Goal: Task Accomplishment & Management: Complete application form

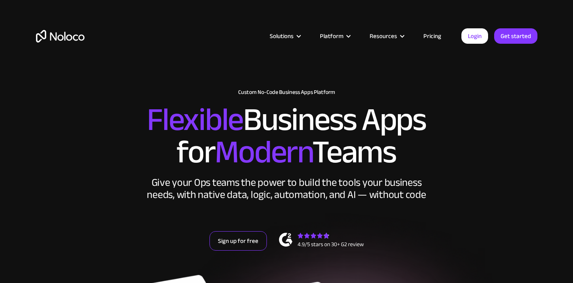
click at [248, 231] on link "Sign up for free" at bounding box center [238, 240] width 57 height 19
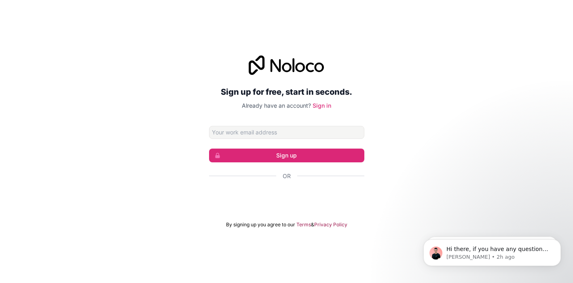
click at [319, 130] on input "Email address" at bounding box center [286, 132] width 155 height 13
type input "[PERSON_NAME][EMAIL_ADDRESS][DOMAIN_NAME]"
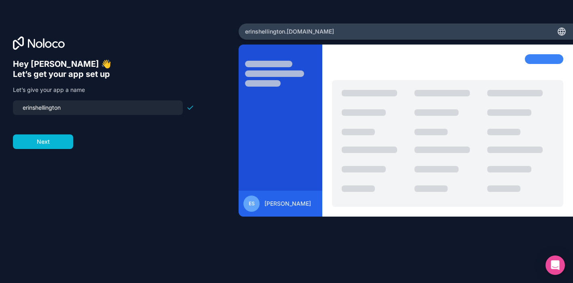
drag, startPoint x: 78, startPoint y: 111, endPoint x: 4, endPoint y: 111, distance: 74.5
click at [4, 111] on div "Hey [PERSON_NAME] 👋 Let’s get your app set up Let’s give your app a name erinsh…" at bounding box center [119, 141] width 239 height 236
paste input "[DOMAIN_NAME]"
click at [25, 109] on input "storyofimpact" at bounding box center [98, 107] width 160 height 11
drag, startPoint x: 66, startPoint y: 108, endPoint x: 4, endPoint y: 108, distance: 61.9
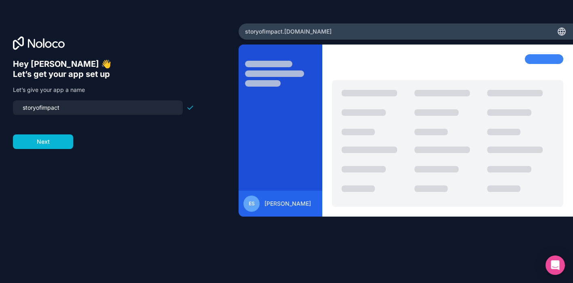
click at [4, 108] on div "Hey [PERSON_NAME] 👋 Let’s get your app set up Let’s give your app a name storyo…" at bounding box center [119, 141] width 239 height 236
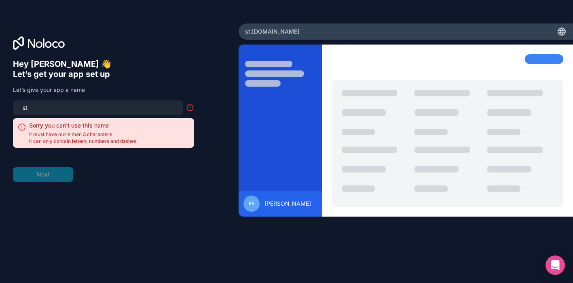
type input "s"
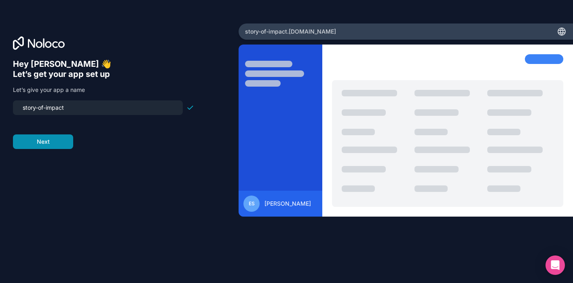
type input "story-of-impact"
click at [32, 145] on button "Next" at bounding box center [43, 141] width 60 height 15
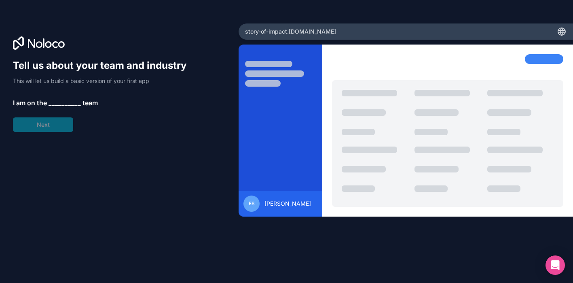
click at [57, 102] on span "__________" at bounding box center [65, 103] width 32 height 10
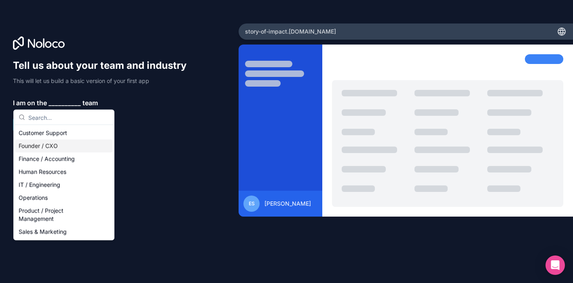
click at [61, 140] on div "Founder / CXO" at bounding box center [63, 146] width 97 height 13
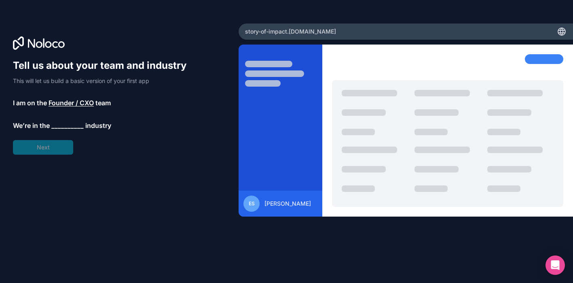
click at [64, 127] on span "__________" at bounding box center [67, 126] width 32 height 10
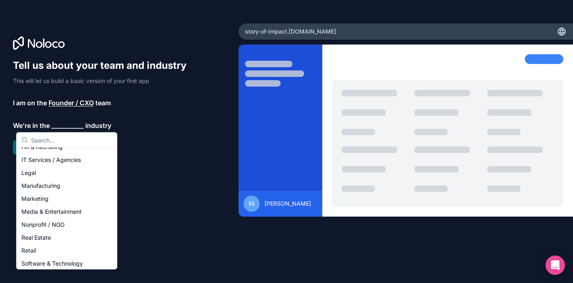
scroll to position [89, 0]
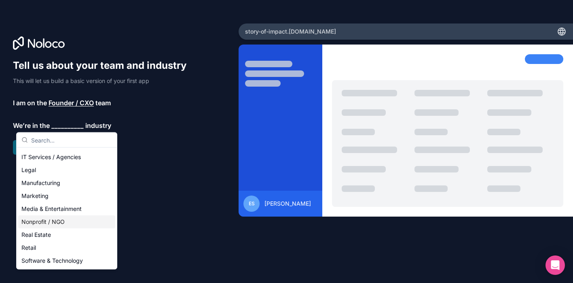
click at [52, 219] on div "Nonprofit / NGO" at bounding box center [66, 221] width 97 height 13
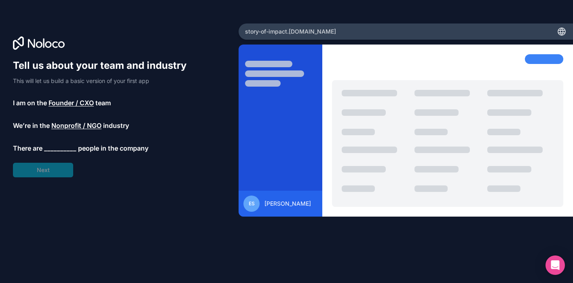
click at [53, 146] on span "__________" at bounding box center [60, 148] width 32 height 10
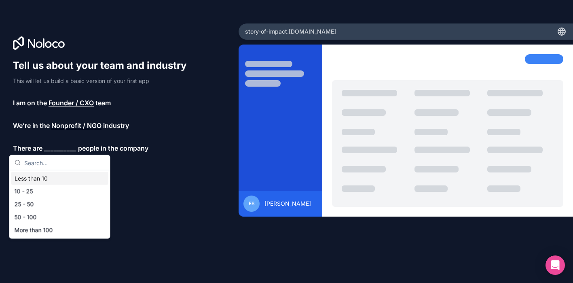
click at [42, 180] on div "Less than 10" at bounding box center [59, 178] width 97 height 13
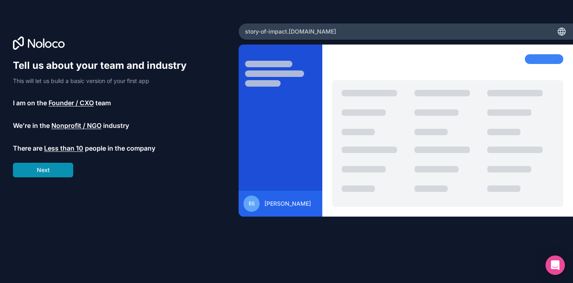
click at [46, 173] on button "Next" at bounding box center [43, 170] width 60 height 15
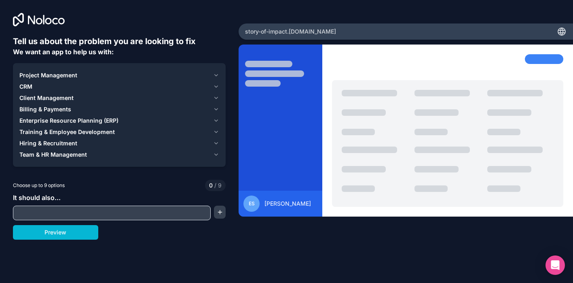
click at [219, 73] on icon "button" at bounding box center [216, 75] width 6 height 6
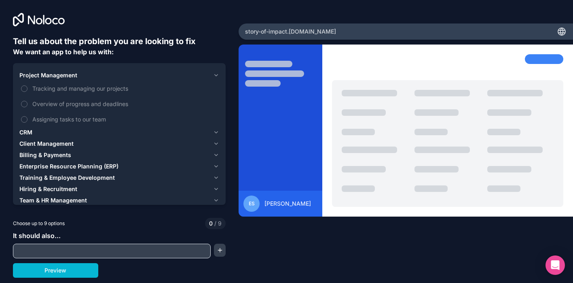
click at [219, 128] on button "CRM" at bounding box center [119, 132] width 200 height 11
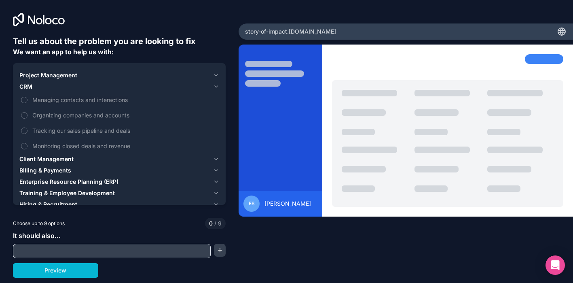
click at [219, 154] on button "Client Management" at bounding box center [119, 158] width 200 height 11
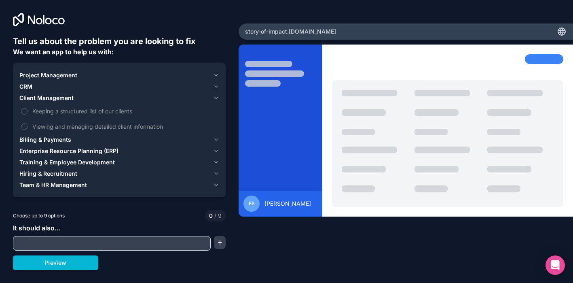
click at [216, 139] on icon "button" at bounding box center [216, 139] width 6 height 6
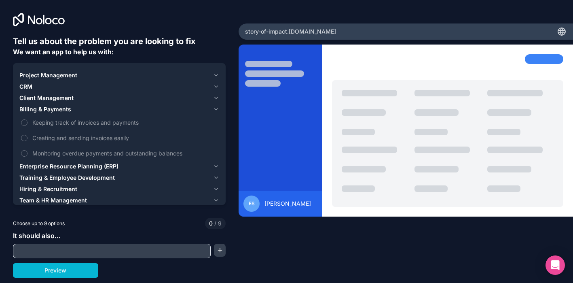
click at [216, 161] on button "Enterprise Resource Planning (ERP)" at bounding box center [119, 166] width 200 height 11
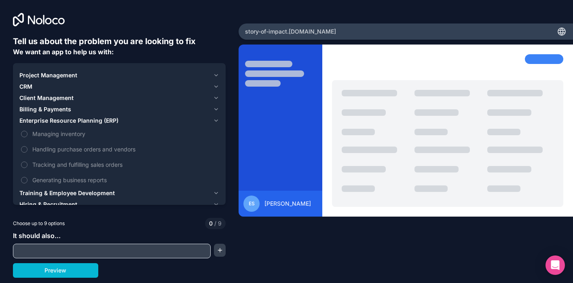
click at [219, 121] on icon "button" at bounding box center [216, 120] width 6 height 6
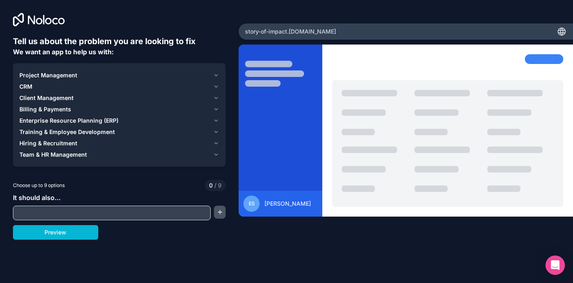
click at [225, 211] on button "button" at bounding box center [220, 212] width 12 height 13
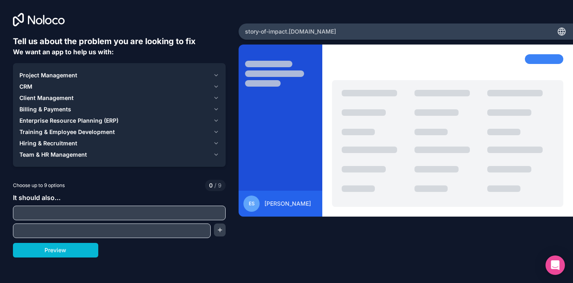
click at [204, 219] on div at bounding box center [119, 213] width 213 height 15
click at [203, 211] on input "text" at bounding box center [119, 212] width 209 height 11
type input "c"
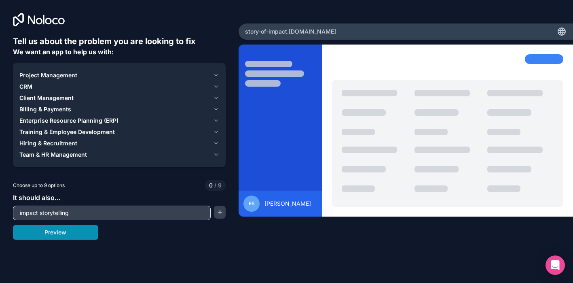
type input "impact storytelling"
click at [67, 238] on button "Preview" at bounding box center [55, 232] width 85 height 15
click at [216, 75] on icon "button" at bounding box center [216, 75] width 3 height 2
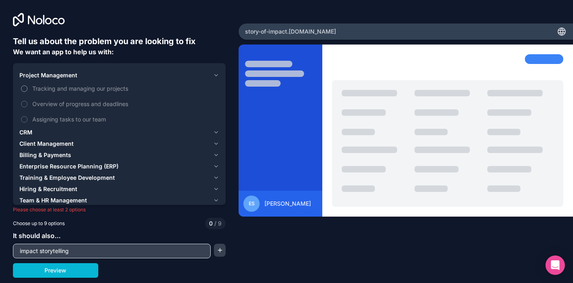
click at [28, 88] on label "Tracking and managing our projects" at bounding box center [119, 88] width 200 height 15
click at [28, 88] on button "Tracking and managing our projects" at bounding box center [24, 88] width 6 height 6
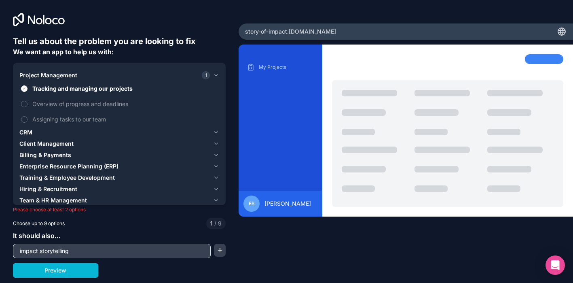
click at [220, 133] on div "Project Management 1 Tracking and managing our projects Overview of progress an…" at bounding box center [119, 137] width 213 height 149
click at [219, 133] on icon "button" at bounding box center [216, 132] width 6 height 6
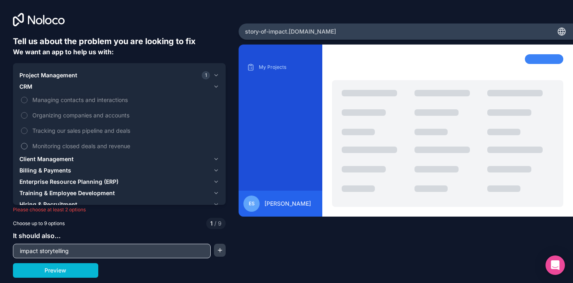
click at [25, 146] on button "Monitoring closed deals and revenue" at bounding box center [24, 146] width 6 height 6
click at [216, 159] on icon "button" at bounding box center [216, 159] width 3 height 2
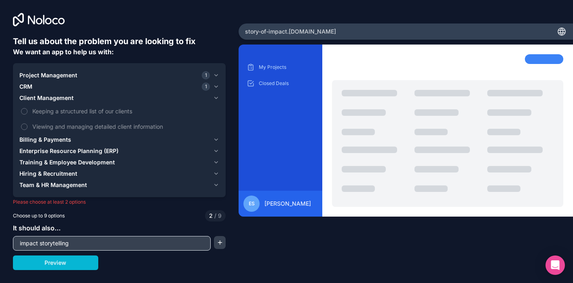
click at [216, 183] on icon "button" at bounding box center [216, 185] width 6 height 6
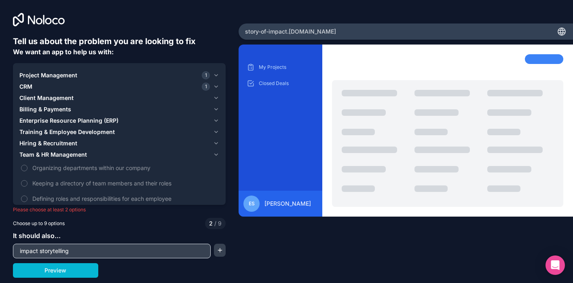
click at [215, 142] on icon "button" at bounding box center [216, 143] width 6 height 6
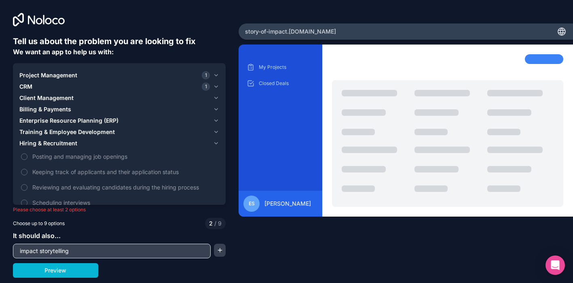
click at [216, 131] on icon "button" at bounding box center [216, 132] width 6 height 6
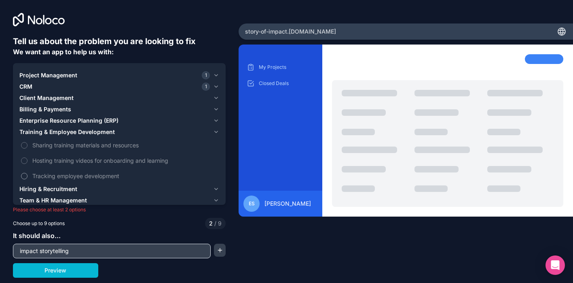
click at [25, 176] on button "Tracking employee development" at bounding box center [24, 176] width 6 height 6
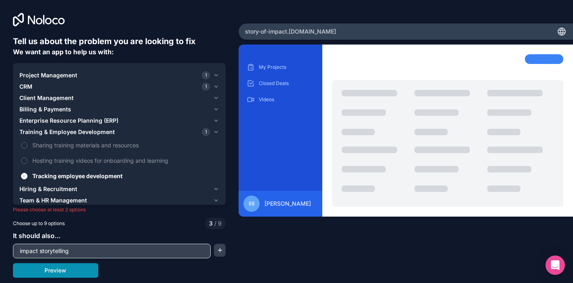
click at [82, 271] on button "Preview" at bounding box center [55, 270] width 85 height 15
